Goal: Find specific page/section

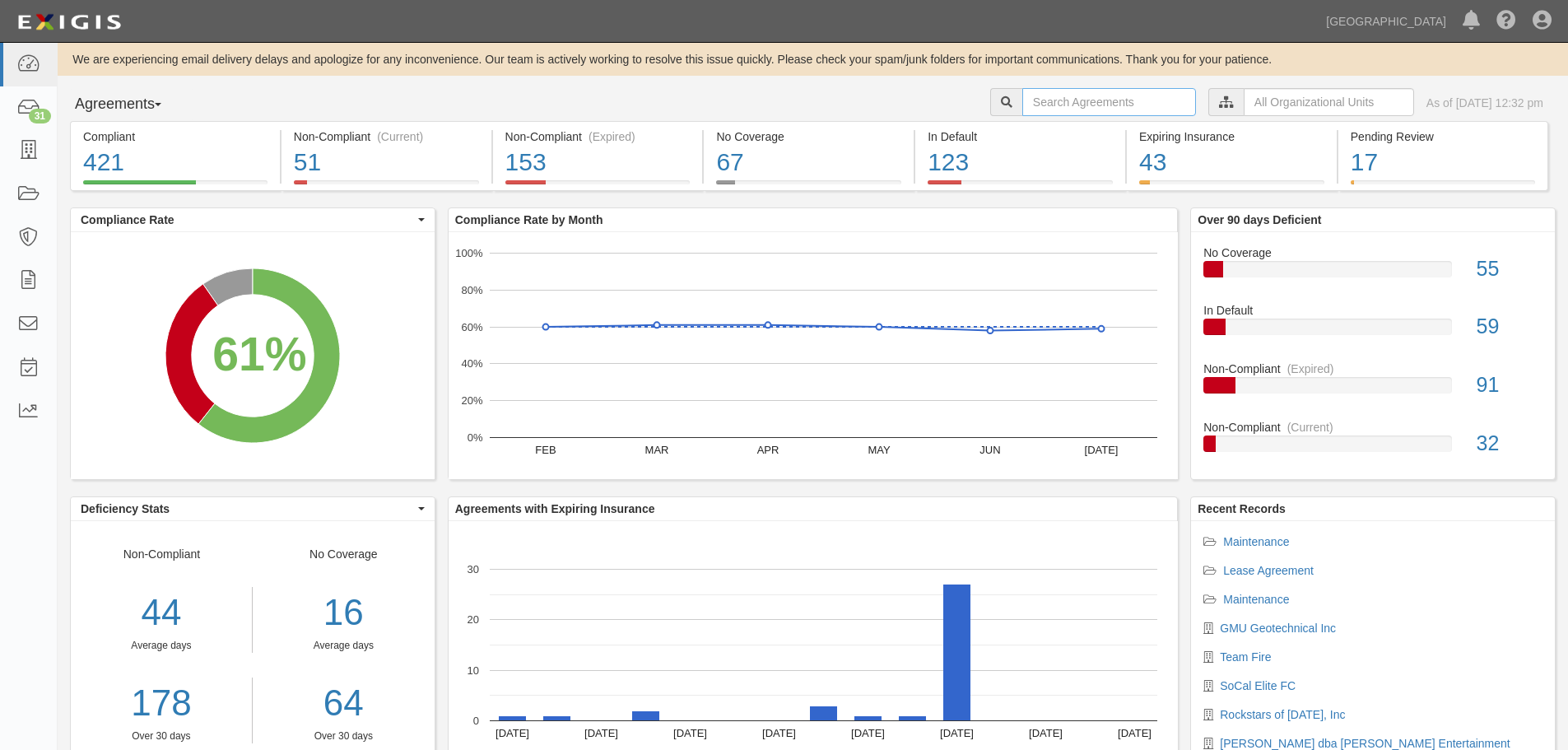
click at [1094, 110] on input "text" at bounding box center [1108, 101] width 173 height 28
type input "advantec"
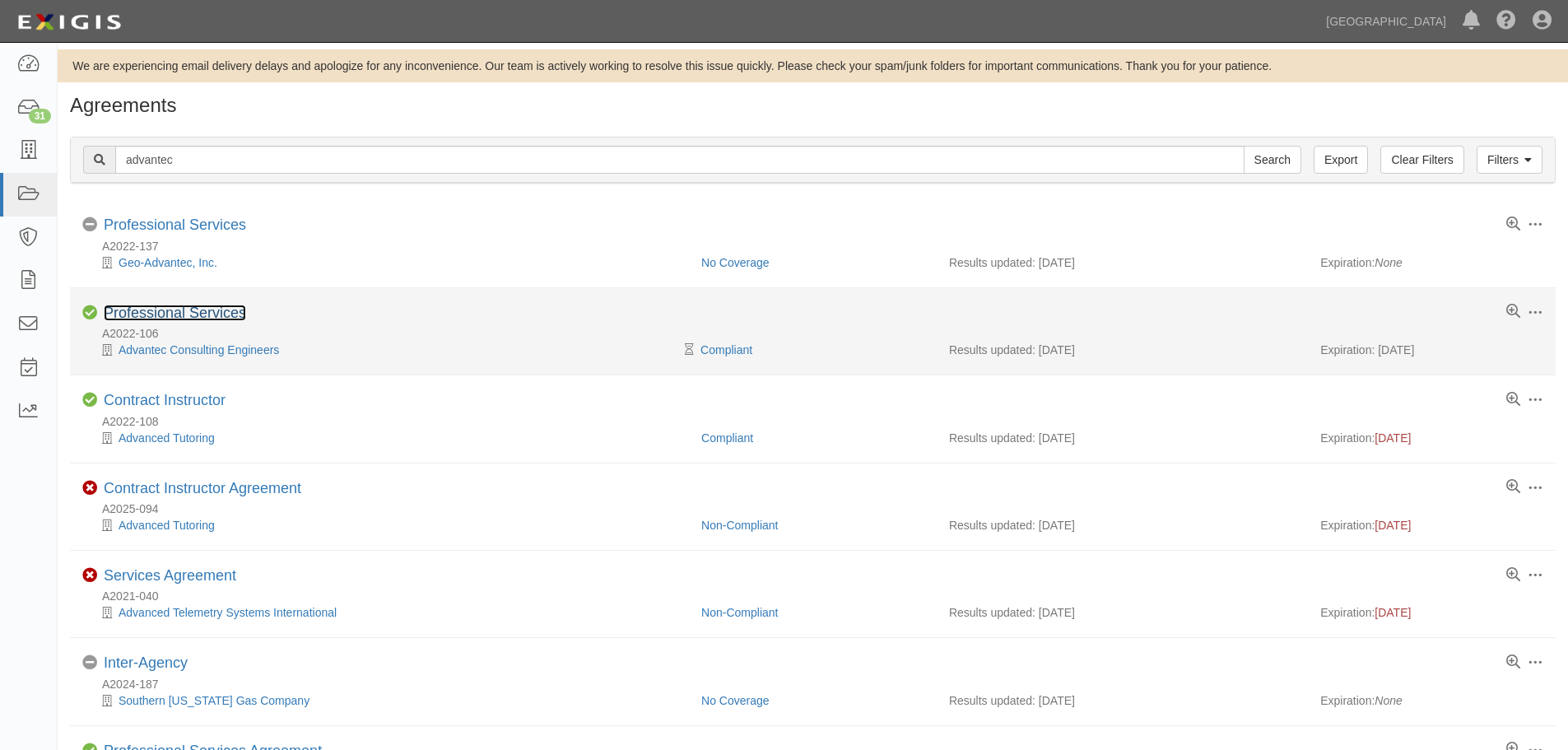
click at [189, 312] on link "Professional Services" at bounding box center [175, 313] width 142 height 17
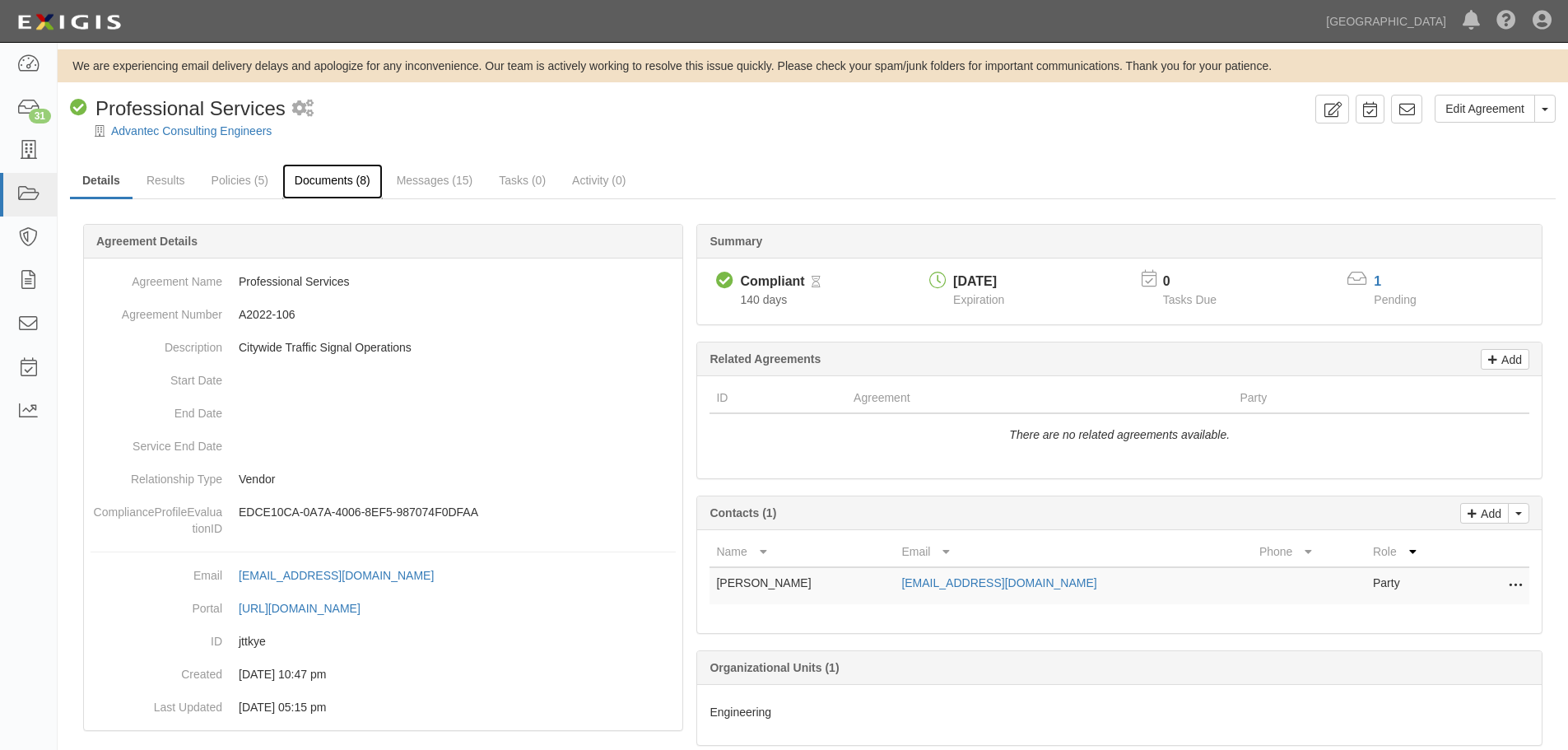
click at [362, 173] on link "Documents (8)" at bounding box center [332, 182] width 100 height 35
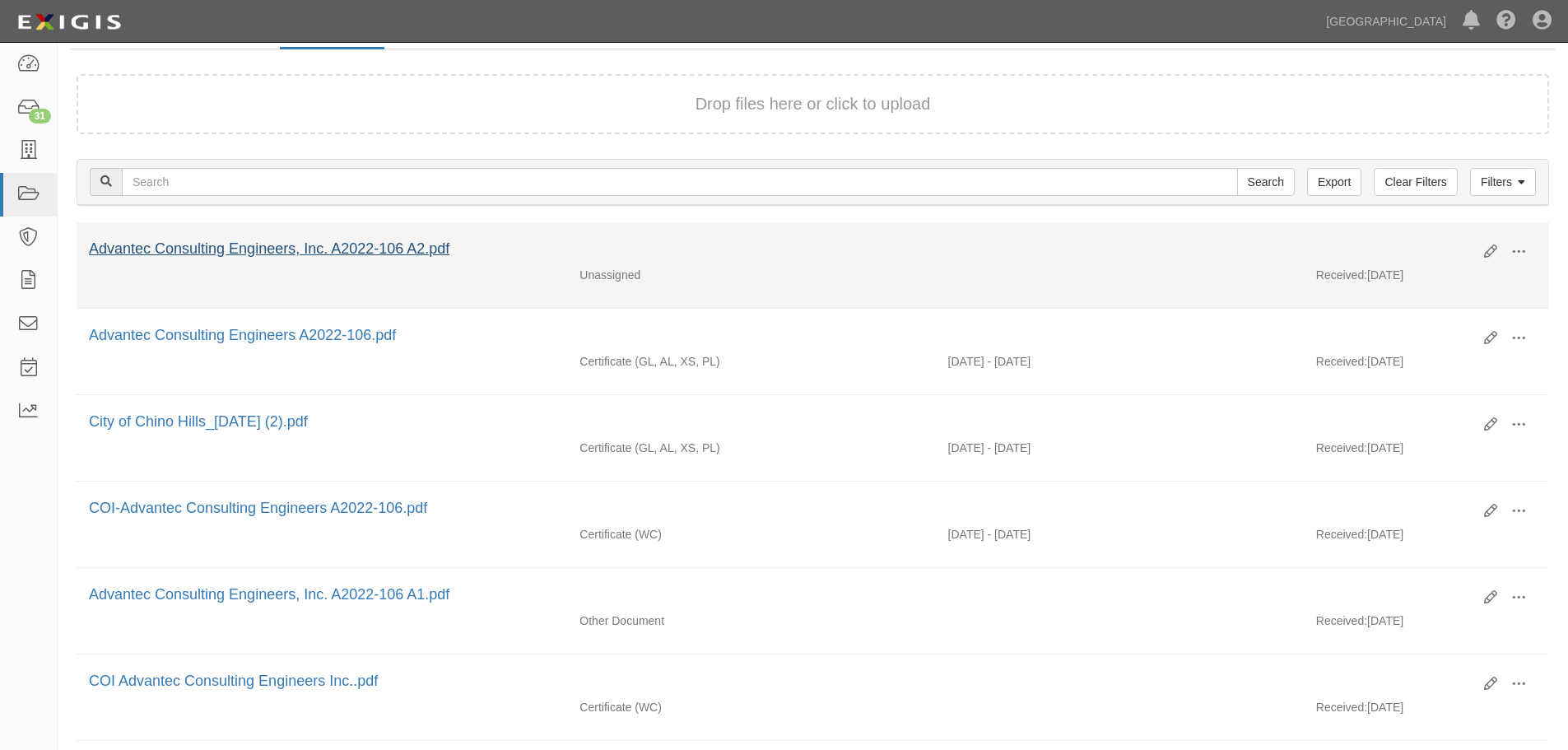
scroll to position [165, 0]
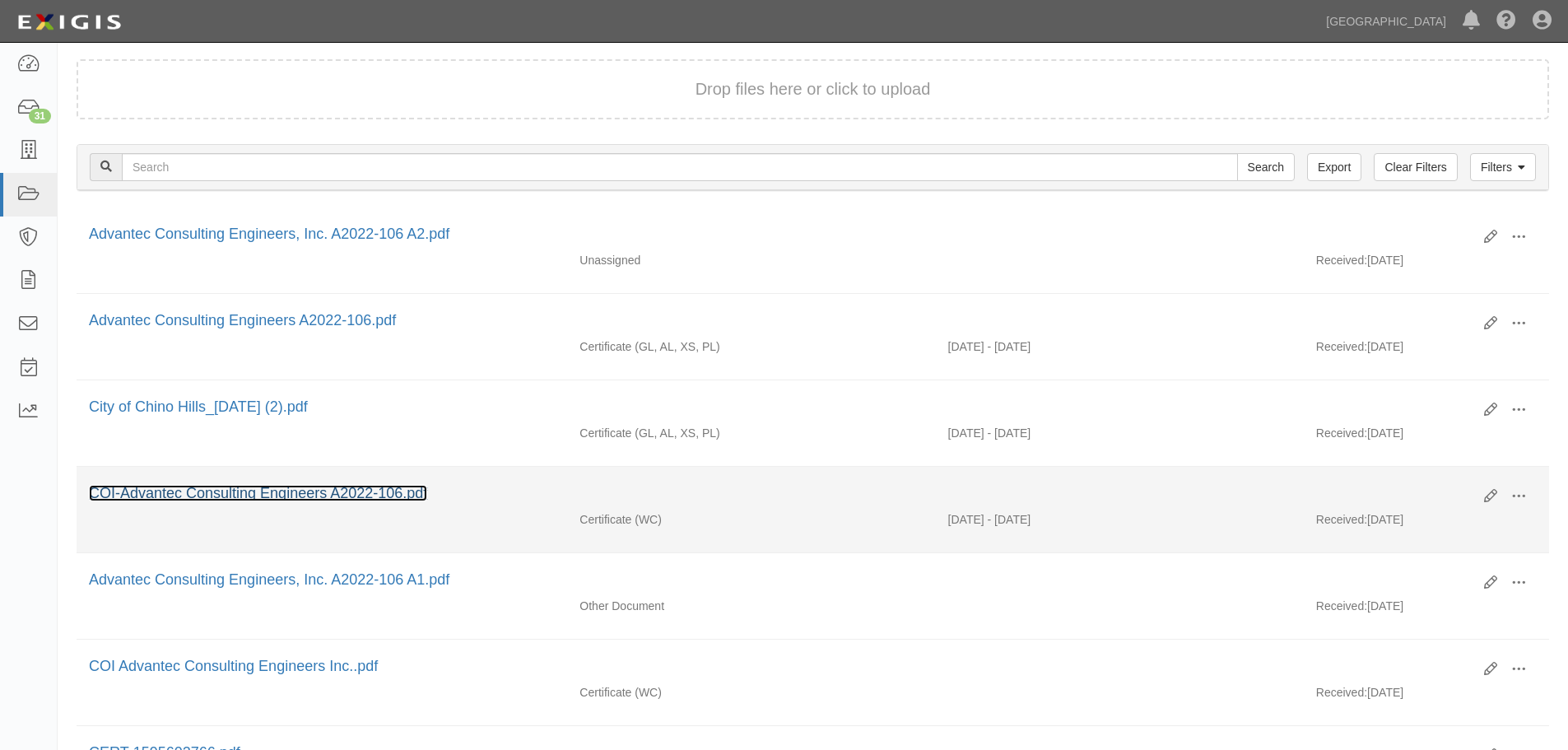
click at [242, 485] on link "COI-Advantec Consulting Engineers A2022-106.pdf" at bounding box center [258, 493] width 338 height 17
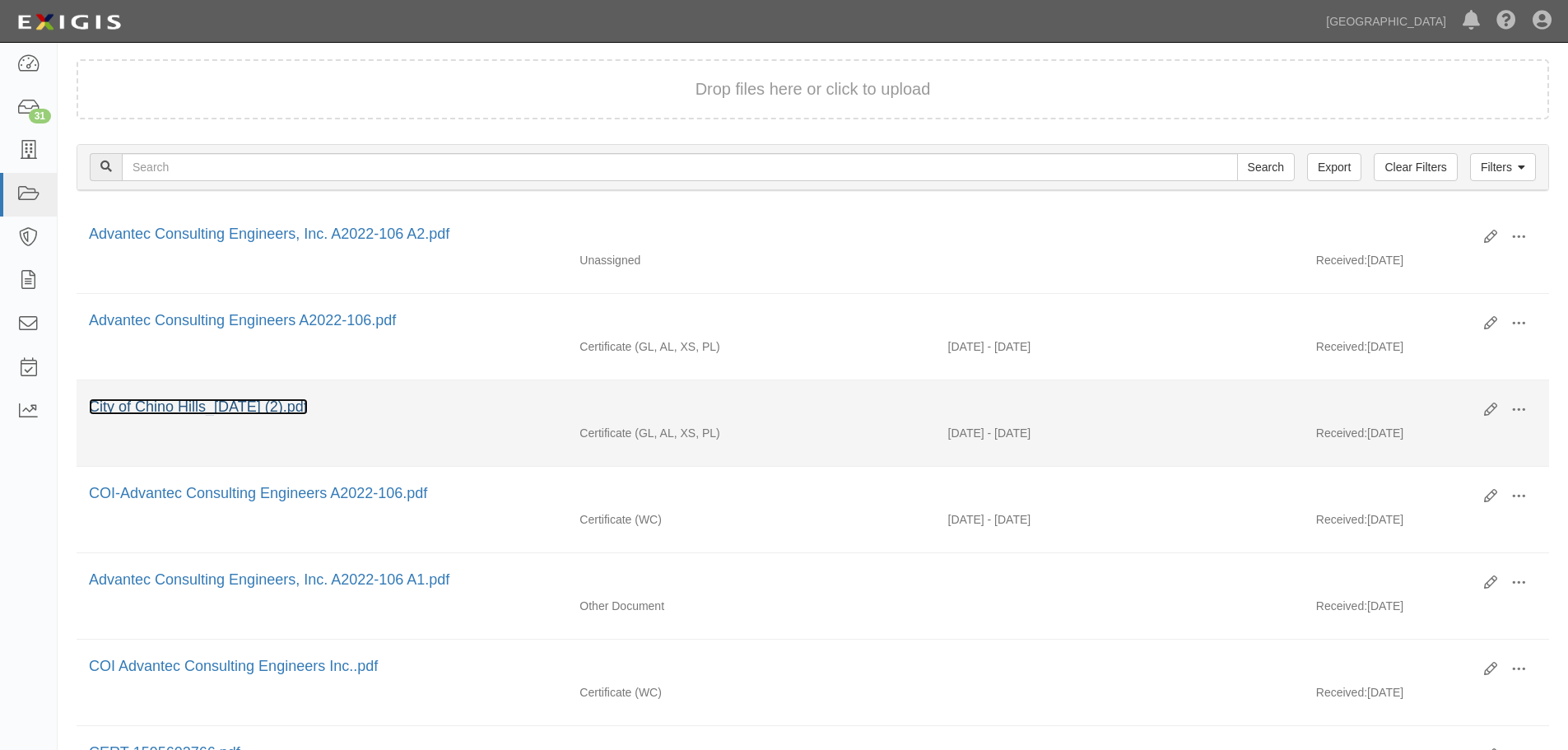
click at [157, 414] on link "City of Chino Hills_4-23-2024 (2).pdf" at bounding box center [198, 407] width 219 height 17
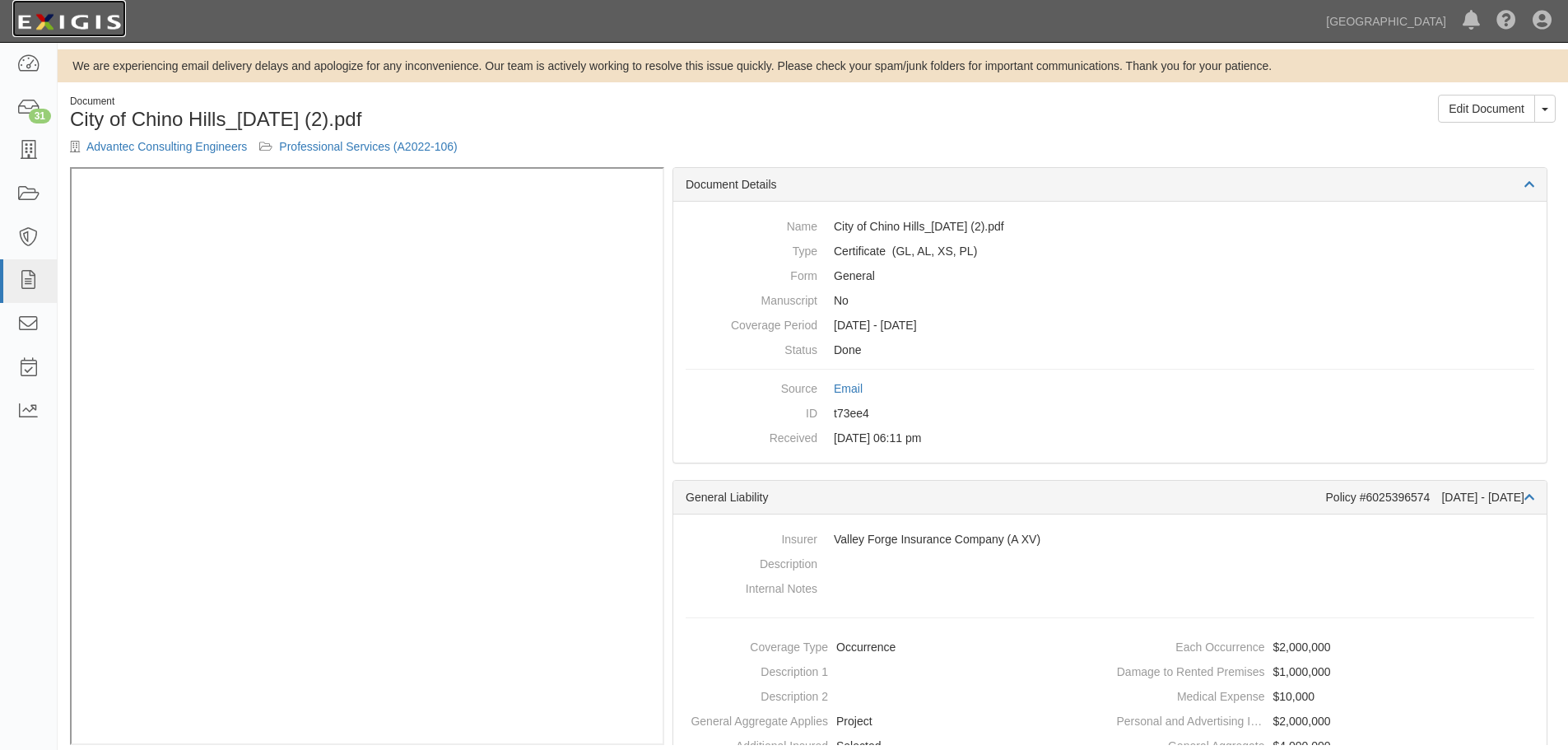
click at [77, 30] on img at bounding box center [69, 22] width 114 height 29
